Goal: Task Accomplishment & Management: Manage account settings

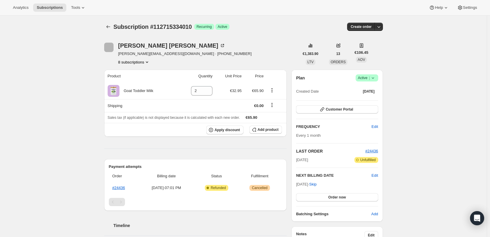
click at [376, 79] on icon at bounding box center [373, 78] width 6 height 6
click at [359, 99] on span "Cancel subscription" at bounding box center [368, 99] width 33 height 4
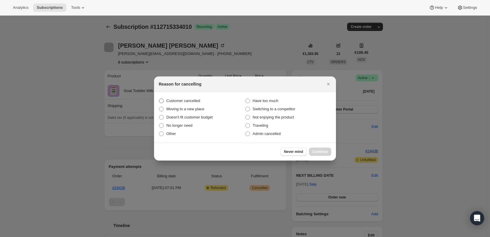
click at [184, 99] on span "Customer cancelled" at bounding box center [183, 100] width 34 height 4
click at [159, 99] on input "Customer cancelled" at bounding box center [159, 98] width 0 height 0
radio input "true"
click at [323, 154] on span "Continue" at bounding box center [320, 151] width 15 height 5
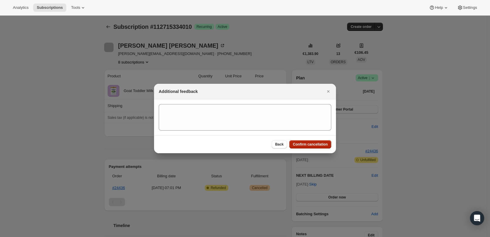
click at [316, 141] on button "Confirm cancellation" at bounding box center [310, 144] width 42 height 8
